Goal: Information Seeking & Learning: Find specific fact

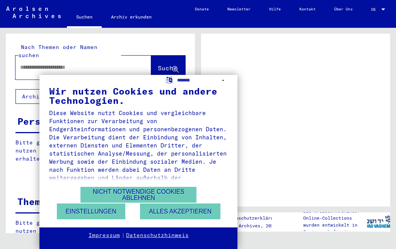
click at [154, 212] on button "Alles akzeptieren" at bounding box center [180, 212] width 80 height 16
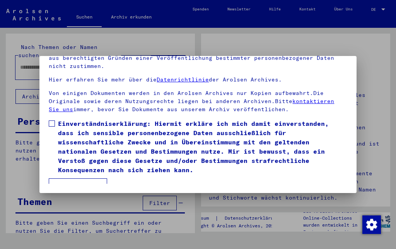
scroll to position [63, 0]
click at [51, 124] on span at bounding box center [52, 124] width 6 height 6
click at [69, 179] on button "Ich stimme zu" at bounding box center [78, 185] width 58 height 15
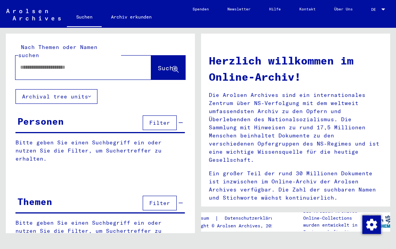
click at [34, 63] on input "text" at bounding box center [74, 67] width 108 height 8
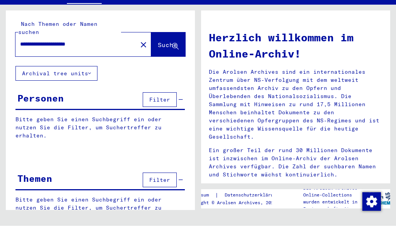
type input "**********"
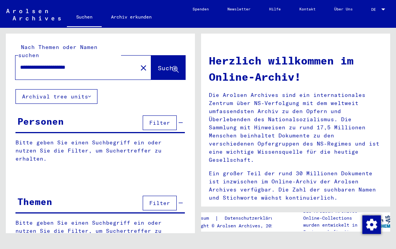
click at [158, 64] on span "Suche" at bounding box center [167, 68] width 19 height 8
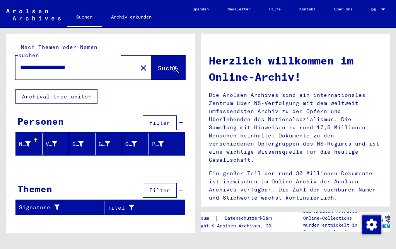
click at [29, 141] on icon at bounding box center [27, 143] width 5 height 5
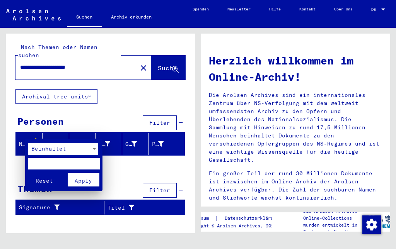
click at [25, 135] on div at bounding box center [198, 124] width 396 height 249
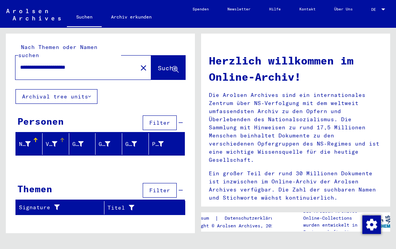
click at [52, 140] on div at bounding box center [54, 144] width 5 height 8
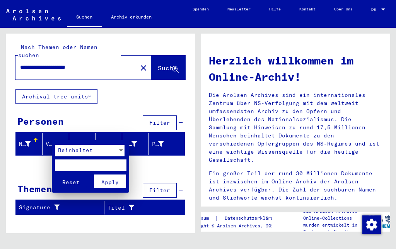
click at [52, 134] on div at bounding box center [198, 124] width 396 height 249
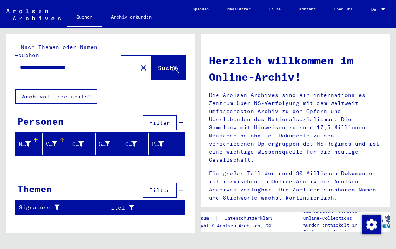
click at [27, 89] on button "Archival tree units" at bounding box center [56, 96] width 82 height 15
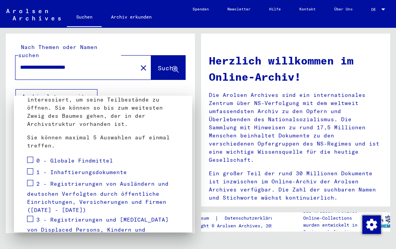
scroll to position [71, 0]
click at [27, 185] on span at bounding box center [30, 183] width 6 height 6
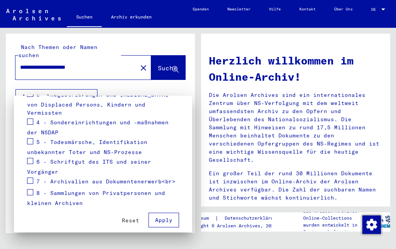
scroll to position [195, 0]
click at [161, 217] on span "Apply" at bounding box center [163, 220] width 17 height 7
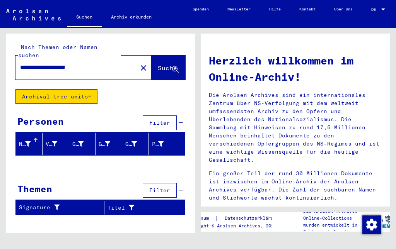
click at [23, 140] on div "Nachname" at bounding box center [25, 144] width 12 height 8
click at [160, 119] on span "Filter" at bounding box center [159, 122] width 21 height 7
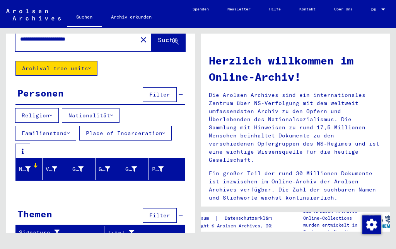
scroll to position [27, 0]
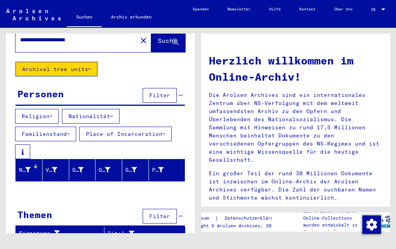
click at [156, 213] on span "Filter" at bounding box center [159, 216] width 21 height 7
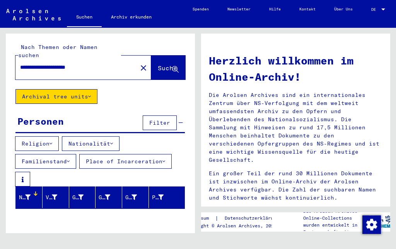
scroll to position [0, 0]
click at [39, 136] on button "Religion" at bounding box center [37, 143] width 44 height 15
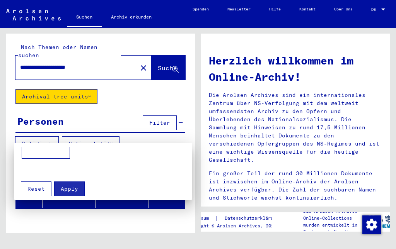
click at [33, 149] on input at bounding box center [46, 153] width 48 height 12
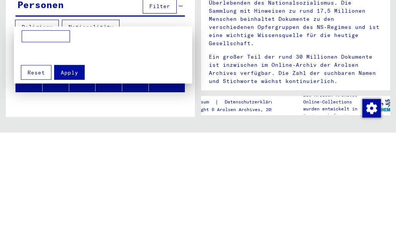
click at [90, 20] on div at bounding box center [198, 124] width 396 height 249
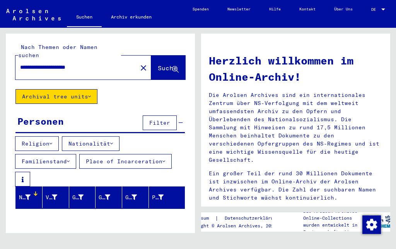
click at [80, 137] on button "Nationalität" at bounding box center [91, 143] width 58 height 15
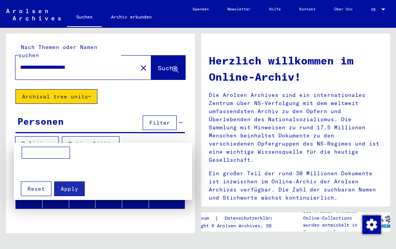
click at [30, 153] on input at bounding box center [46, 153] width 48 height 12
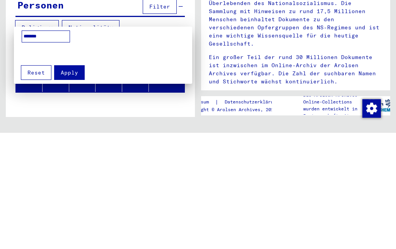
type input "********"
click at [65, 182] on button "Apply" at bounding box center [69, 189] width 31 height 15
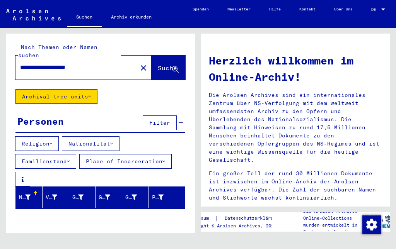
click at [126, 158] on button "Place of Incarceration" at bounding box center [125, 161] width 92 height 15
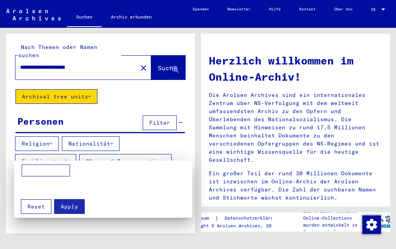
click at [28, 137] on div at bounding box center [198, 124] width 396 height 249
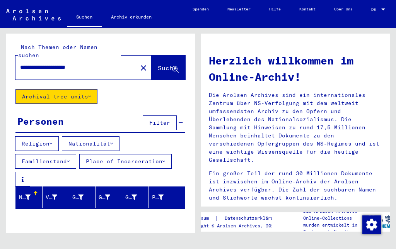
click at [27, 136] on button "Religion" at bounding box center [37, 143] width 44 height 15
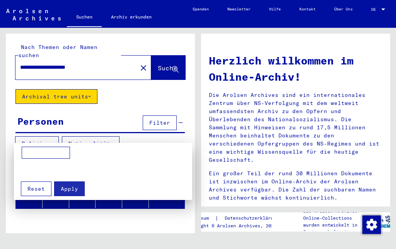
click at [30, 153] on input at bounding box center [46, 153] width 48 height 12
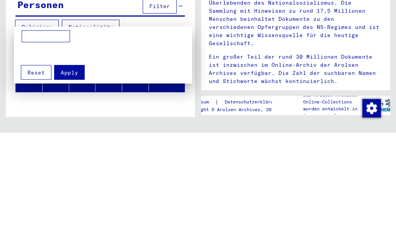
type input "*"
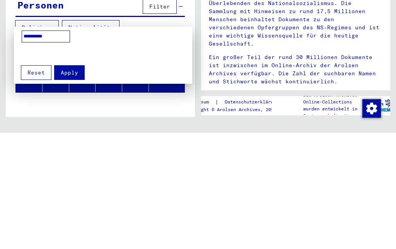
type input "**********"
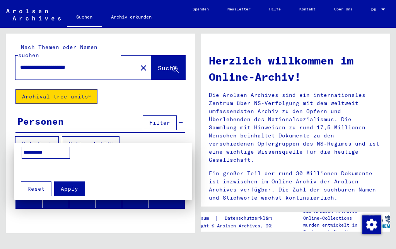
click at [89, 134] on div at bounding box center [198, 124] width 396 height 249
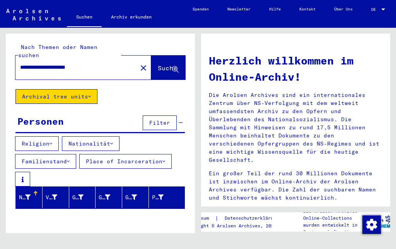
click at [81, 136] on button "Nationalität" at bounding box center [91, 143] width 58 height 15
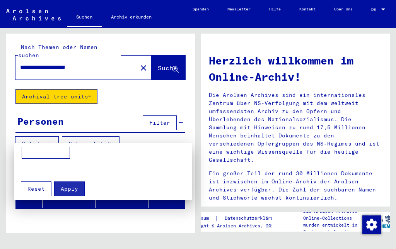
click at [29, 153] on input at bounding box center [46, 153] width 48 height 12
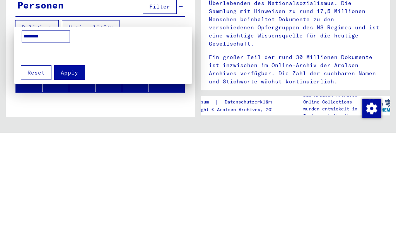
type input "********"
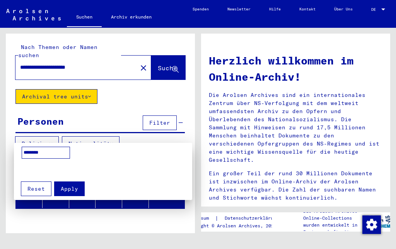
click at [82, 137] on div at bounding box center [198, 124] width 396 height 249
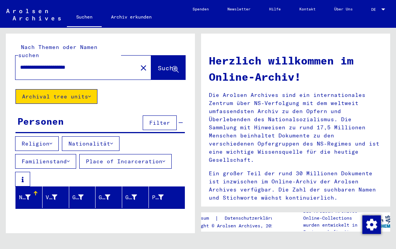
click at [40, 155] on button "Familienstand" at bounding box center [45, 161] width 61 height 15
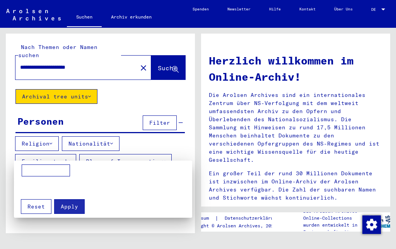
click at [29, 138] on div at bounding box center [198, 124] width 396 height 249
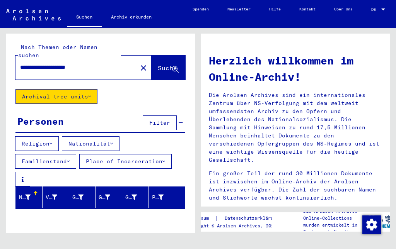
click at [31, 138] on button "Religion" at bounding box center [37, 143] width 44 height 15
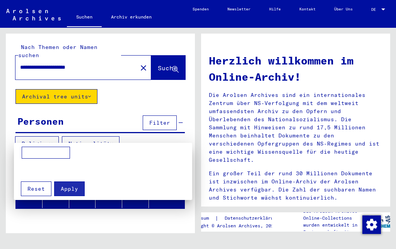
click at [31, 158] on input at bounding box center [46, 153] width 48 height 12
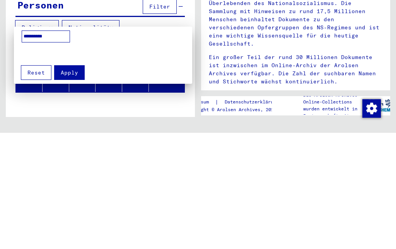
type input "**********"
click at [61, 185] on span "Apply" at bounding box center [69, 188] width 17 height 7
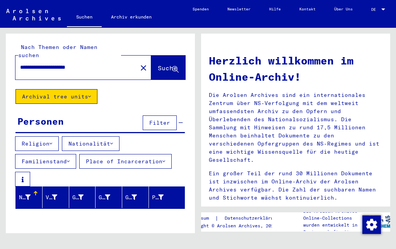
click at [28, 136] on button "Religion" at bounding box center [37, 143] width 44 height 15
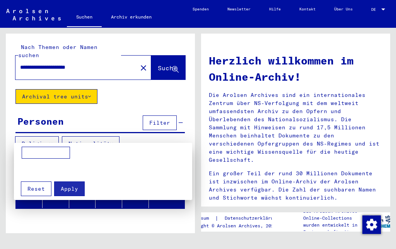
click at [33, 157] on input at bounding box center [46, 153] width 48 height 12
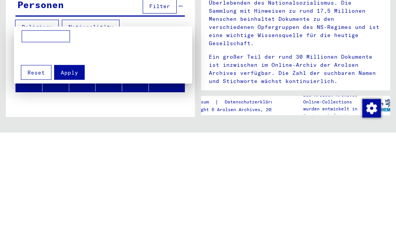
click at [24, 15] on div at bounding box center [198, 124] width 396 height 249
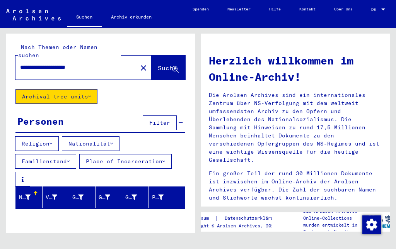
click at [30, 138] on button "Religion" at bounding box center [37, 143] width 44 height 15
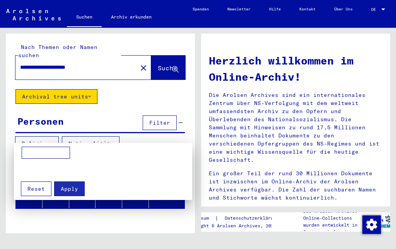
click at [30, 156] on input at bounding box center [46, 153] width 48 height 12
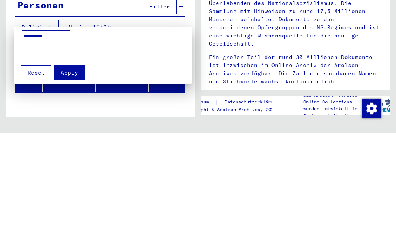
type input "**********"
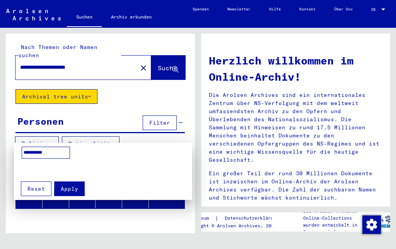
click at [65, 189] on span "Apply" at bounding box center [69, 188] width 17 height 7
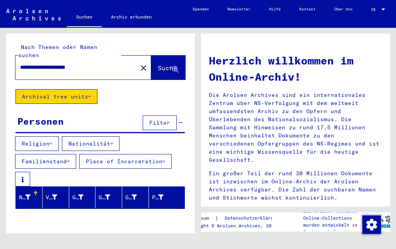
click at [80, 136] on button "Nationalität" at bounding box center [91, 143] width 58 height 15
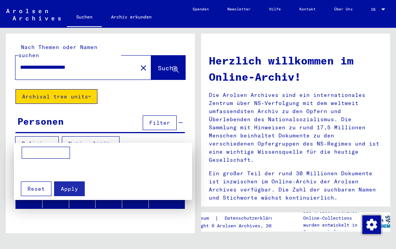
click at [30, 155] on input at bounding box center [46, 153] width 48 height 12
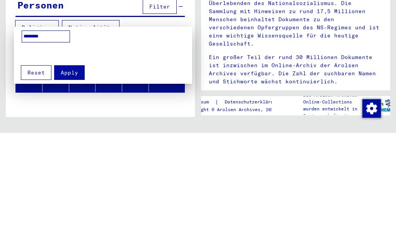
type input "********"
click at [63, 185] on span "Apply" at bounding box center [69, 188] width 17 height 7
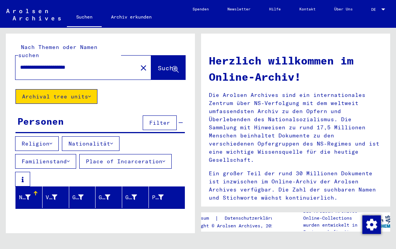
click at [34, 155] on button "Familienstand" at bounding box center [45, 161] width 61 height 15
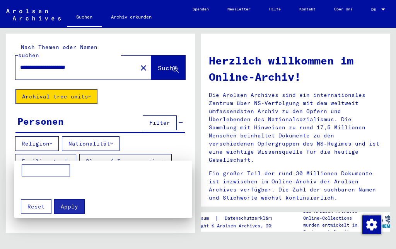
click at [25, 172] on input at bounding box center [46, 171] width 48 height 12
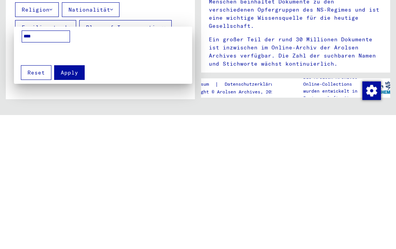
type input "*****"
click at [63, 203] on span "Apply" at bounding box center [69, 206] width 17 height 7
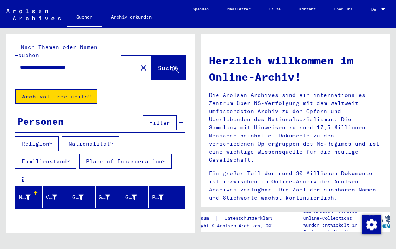
click at [99, 155] on button "Place of Incarceration" at bounding box center [125, 161] width 92 height 15
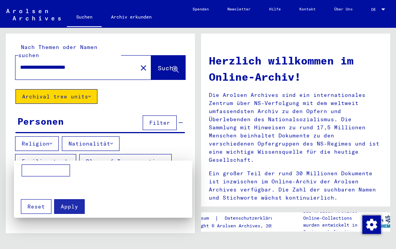
click at [32, 173] on input at bounding box center [46, 171] width 48 height 12
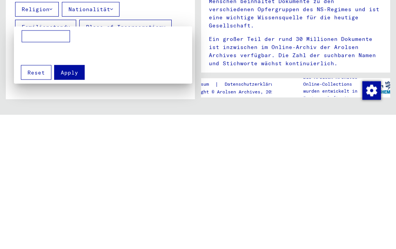
type input "*"
type input "****"
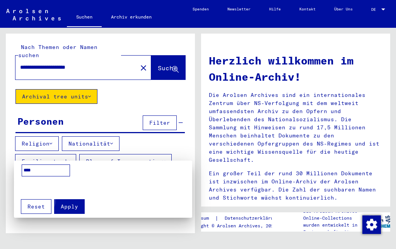
click at [65, 204] on span "Apply" at bounding box center [69, 206] width 17 height 7
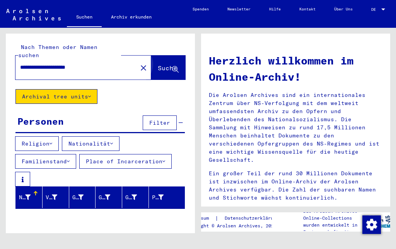
click at [161, 65] on button "Suche" at bounding box center [168, 68] width 34 height 24
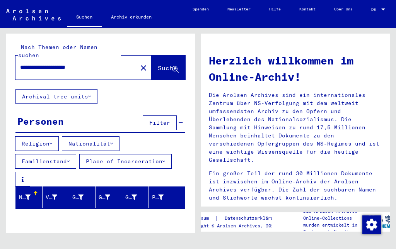
click at [167, 64] on span "Suche" at bounding box center [167, 68] width 19 height 8
click at [161, 64] on span "Suche" at bounding box center [167, 68] width 19 height 8
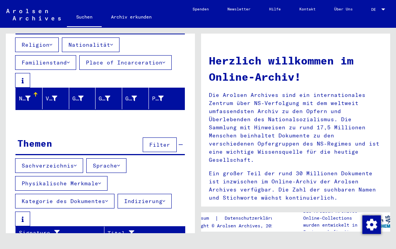
scroll to position [99, 0]
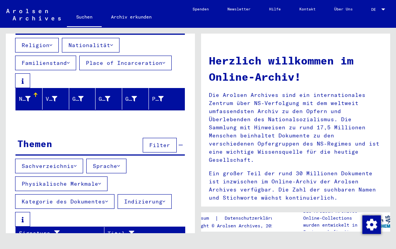
click at [66, 229] on div "Signature" at bounding box center [56, 233] width 75 height 8
click at [116, 230] on div "Titel" at bounding box center [136, 234] width 58 height 8
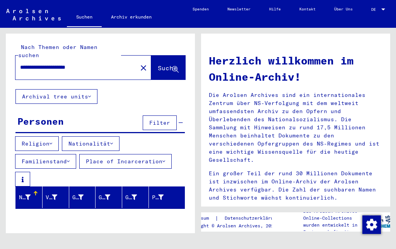
scroll to position [0, 0]
